Goal: Entertainment & Leisure: Consume media (video, audio)

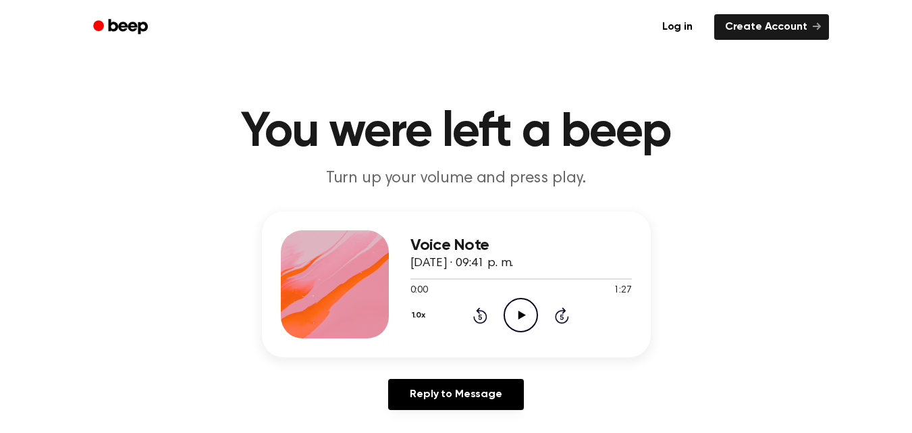
click at [523, 321] on icon "Play Audio" at bounding box center [521, 315] width 34 height 34
click at [502, 312] on div "1.0x Rewind 5 seconds Play Audio Skip 5 seconds" at bounding box center [522, 315] width 222 height 34
click at [518, 317] on icon "Play Audio" at bounding box center [521, 315] width 34 height 34
click at [513, 316] on icon "Play Audio" at bounding box center [521, 315] width 34 height 34
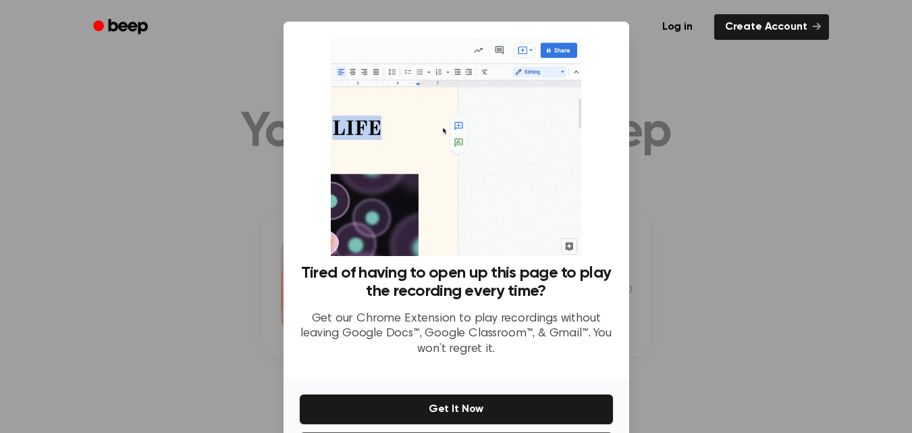
click at [683, 336] on div at bounding box center [456, 216] width 912 height 433
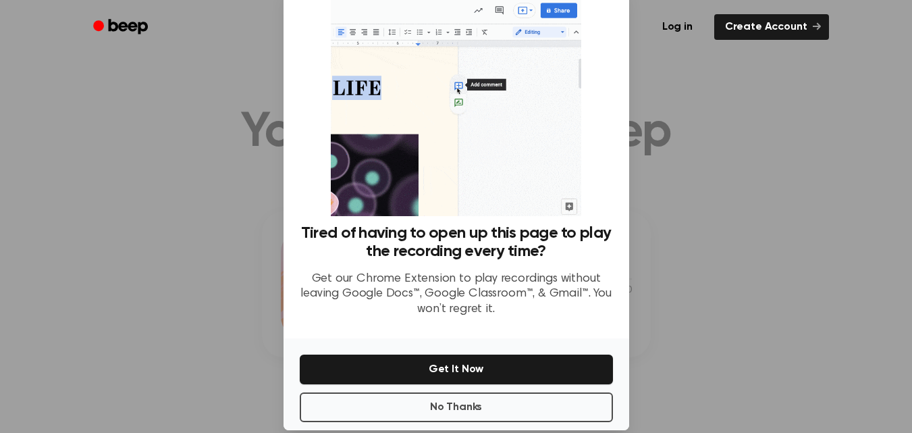
scroll to position [59, 0]
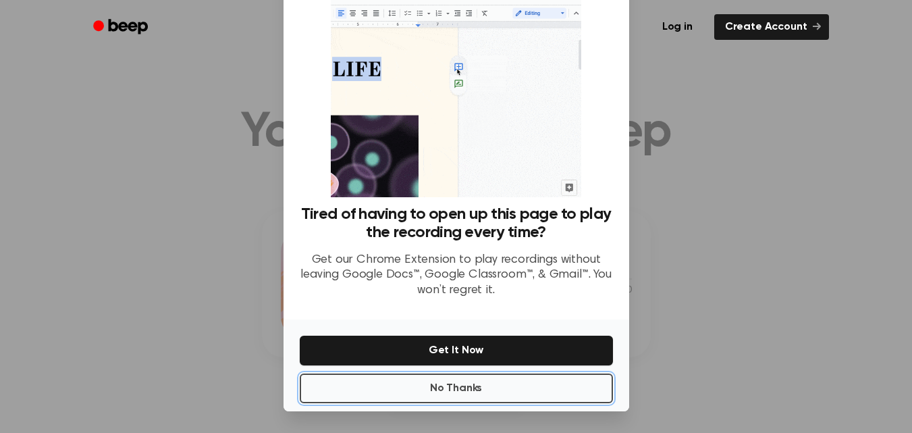
click at [488, 390] on button "No Thanks" at bounding box center [456, 388] width 313 height 30
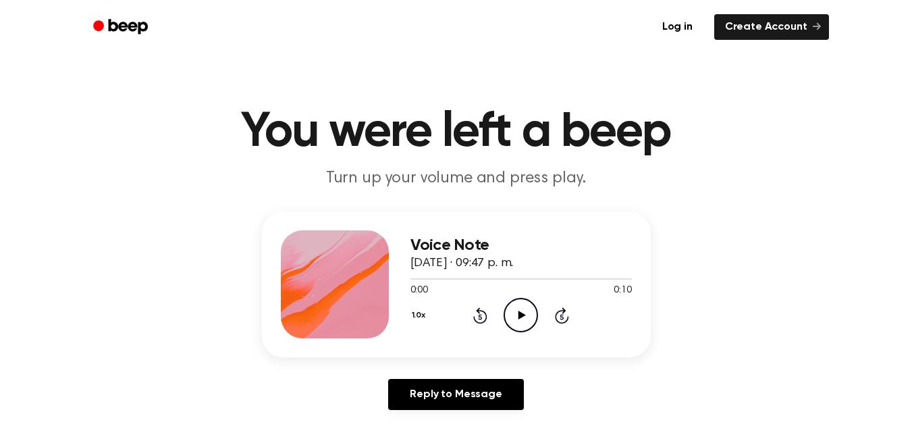
click at [512, 324] on icon "Play Audio" at bounding box center [521, 315] width 34 height 34
